Goal: Information Seeking & Learning: Learn about a topic

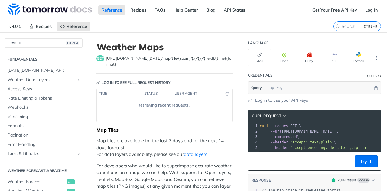
scroll to position [136, 0]
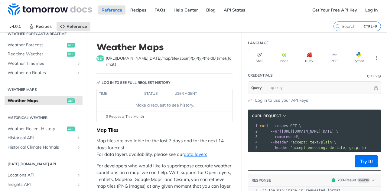
click at [146, 154] on p "Map tiles are available for the last 7 days and for the next 14 days forecast. …" at bounding box center [164, 147] width 136 height 21
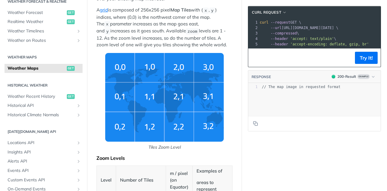
scroll to position [211, 0]
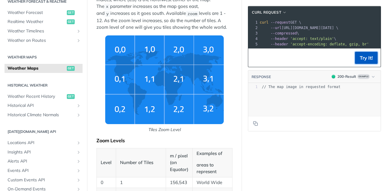
click at [359, 60] on button "Try It!" at bounding box center [366, 58] width 23 height 12
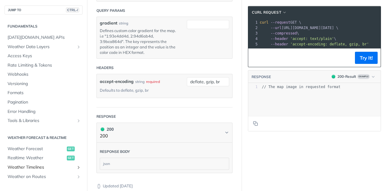
scroll to position [0, 0]
click at [49, 58] on span "Access Keys" at bounding box center [44, 56] width 73 height 6
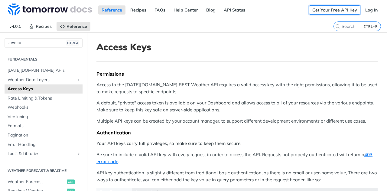
click at [339, 9] on link "Get Your Free API Key" at bounding box center [334, 9] width 51 height 9
click at [330, 13] on link "Get Your Free API Key" at bounding box center [334, 9] width 51 height 9
click at [154, 99] on p "A default, "private" access token is available on your Dashboard and allows acc…" at bounding box center [236, 106] width 281 height 14
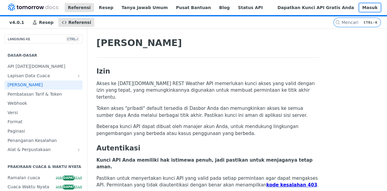
click at [365, 10] on font "Masuk" at bounding box center [369, 7] width 15 height 5
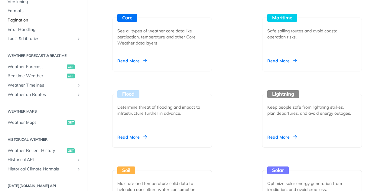
scroll to position [91, 0]
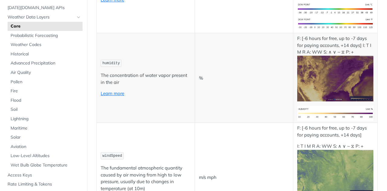
scroll to position [423, 0]
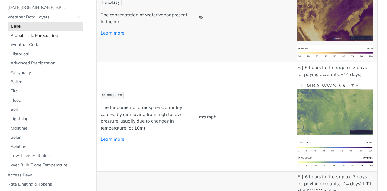
click at [40, 37] on span "Probabilistic Forecasting" at bounding box center [46, 36] width 70 height 6
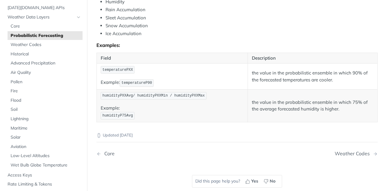
scroll to position [362, 0]
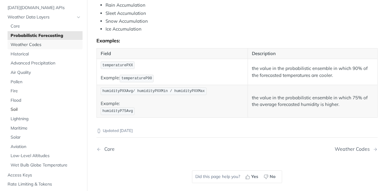
click at [28, 45] on span "Weather Codes" at bounding box center [46, 45] width 70 height 6
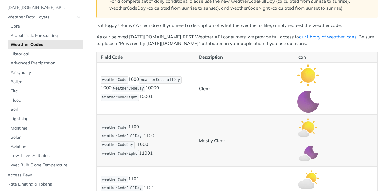
scroll to position [181, 0]
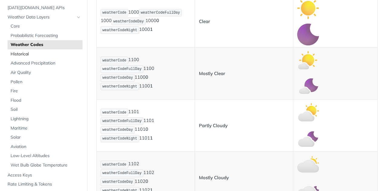
click at [37, 55] on span "Historical" at bounding box center [46, 54] width 70 height 6
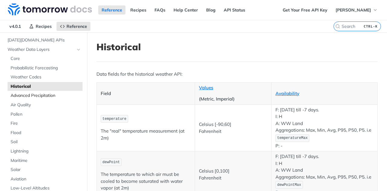
click at [45, 93] on span "Advanced Precipitation" at bounding box center [46, 95] width 70 height 6
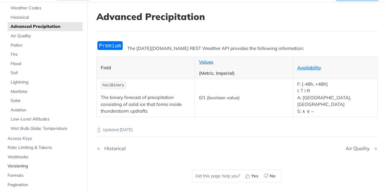
scroll to position [60, 0]
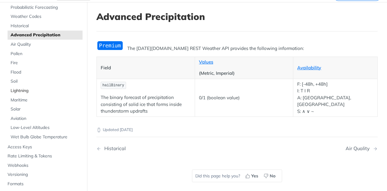
click at [41, 89] on span "Lightning" at bounding box center [46, 91] width 70 height 6
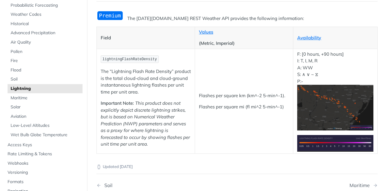
scroll to position [60, 0]
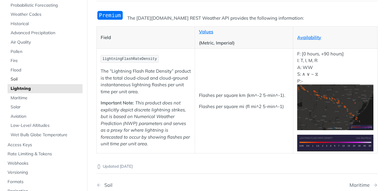
click at [24, 81] on span "Soil" at bounding box center [46, 79] width 70 height 6
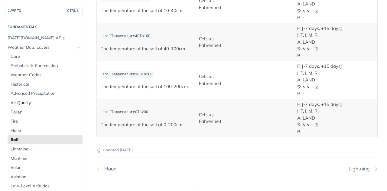
scroll to position [30, 0]
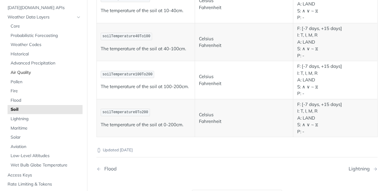
click at [23, 74] on span "Air Quality" at bounding box center [46, 72] width 70 height 6
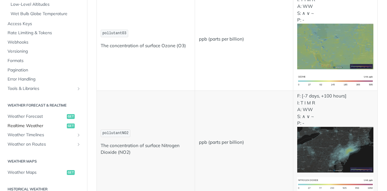
click at [42, 124] on span "Realtime Weather" at bounding box center [37, 126] width 58 height 6
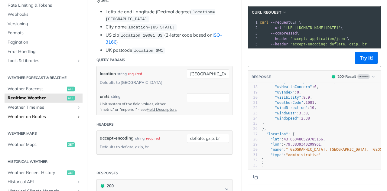
click at [76, 117] on icon "Show subpages for Weather on Routes" at bounding box center [78, 116] width 5 height 5
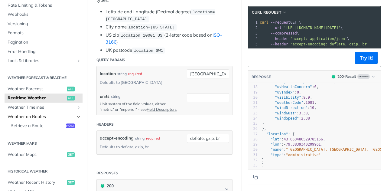
click at [76, 117] on icon "Hide subpages for Weather on Routes" at bounding box center [78, 116] width 5 height 5
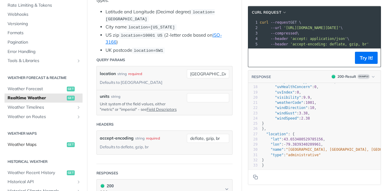
click at [59, 144] on span "Weather Maps" at bounding box center [37, 144] width 58 height 6
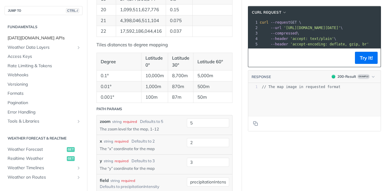
click at [28, 38] on span "[DATE][DOMAIN_NAME] APIs" at bounding box center [44, 38] width 73 height 6
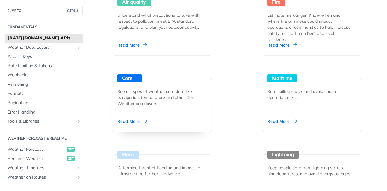
click at [191, 120] on div "Core See all types of weather core data like percipation, temperature and other…" at bounding box center [162, 105] width 100 height 54
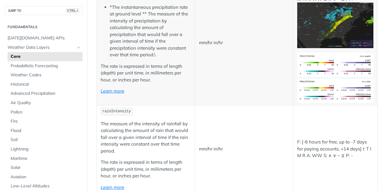
scroll to position [906, 0]
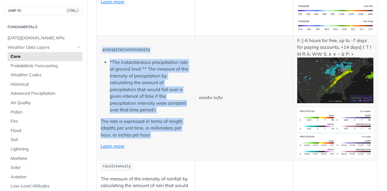
drag, startPoint x: 98, startPoint y: 37, endPoint x: 156, endPoint y: 124, distance: 104.0
click at [156, 124] on td "precipitationIntensity *The instantaneous precipitation rate at ground level **…" at bounding box center [146, 97] width 98 height 125
copy td "precipitationIntensity *The instantaneous precipitation rate at ground level **…"
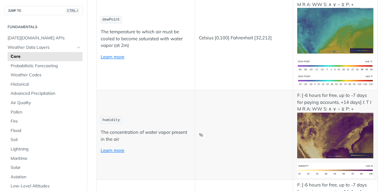
scroll to position [155, 0]
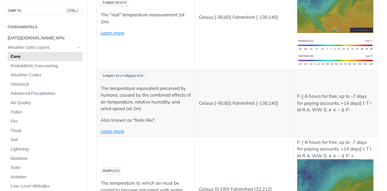
click at [52, 41] on link "[DATE][DOMAIN_NAME] APIs" at bounding box center [44, 38] width 78 height 9
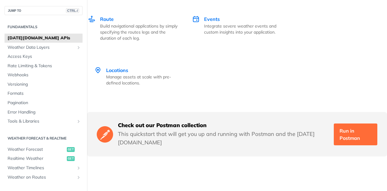
scroll to position [1389, 0]
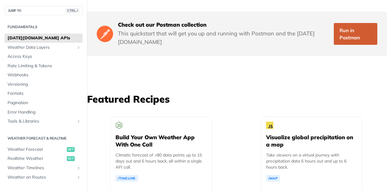
click at [333, 34] on link "Run in Postman" at bounding box center [354, 34] width 43 height 22
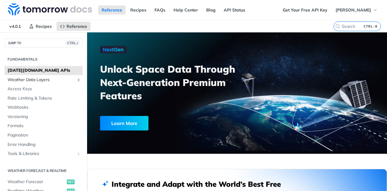
click at [66, 83] on link "Weather Data Layers" at bounding box center [44, 79] width 78 height 9
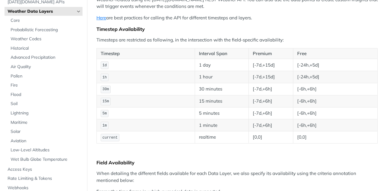
scroll to position [97, 0]
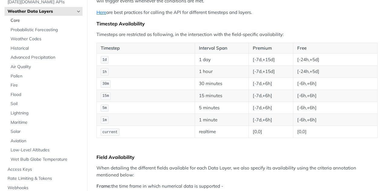
click at [18, 20] on span "Core" at bounding box center [46, 21] width 70 height 6
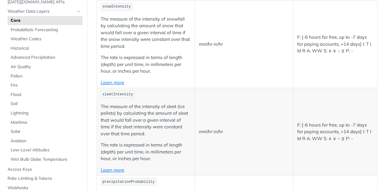
scroll to position [853, 0]
copy span "precipitationIntensity"
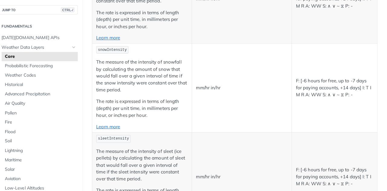
scroll to position [0, 0]
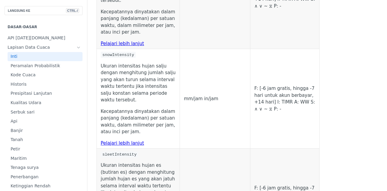
scroll to position [983, 0]
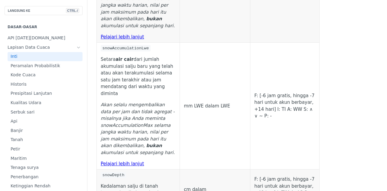
scroll to position [1515, 0]
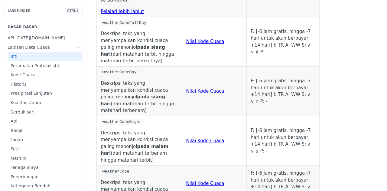
scroll to position [2723, 0]
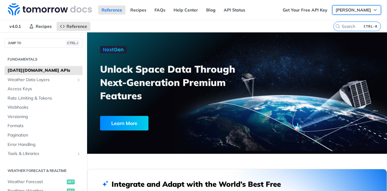
click at [356, 8] on span "[PERSON_NAME]" at bounding box center [352, 9] width 35 height 5
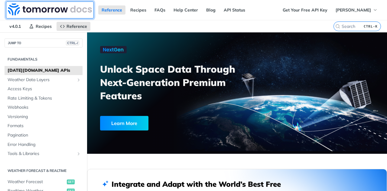
click at [22, 8] on img at bounding box center [50, 9] width 84 height 12
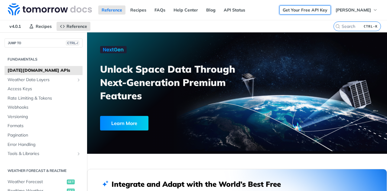
click at [316, 11] on link "Get Your Free API Key" at bounding box center [304, 9] width 51 height 9
